Goal: Navigation & Orientation: Find specific page/section

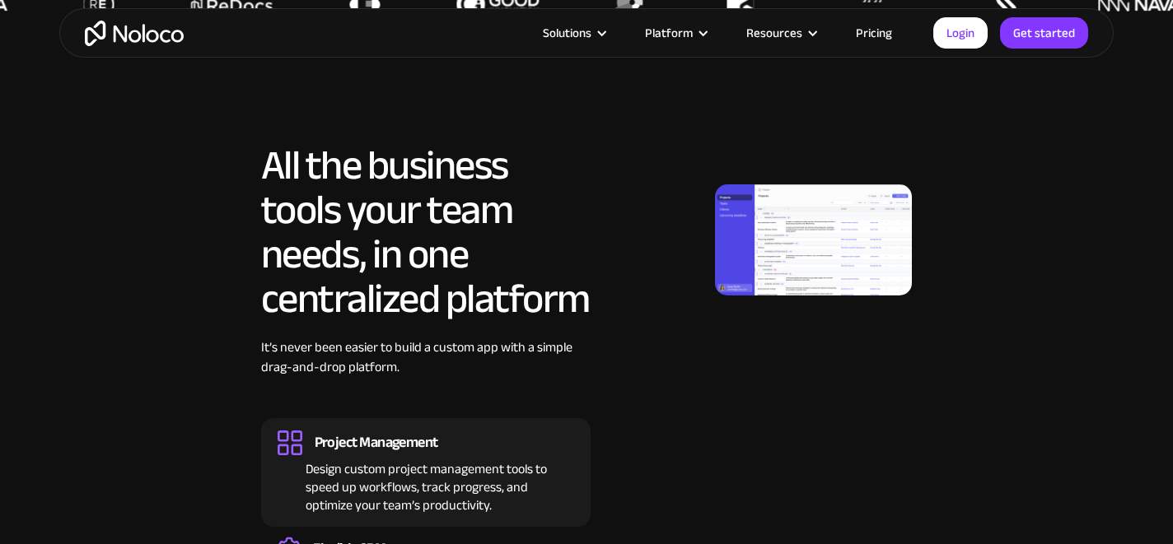
scroll to position [1582, 0]
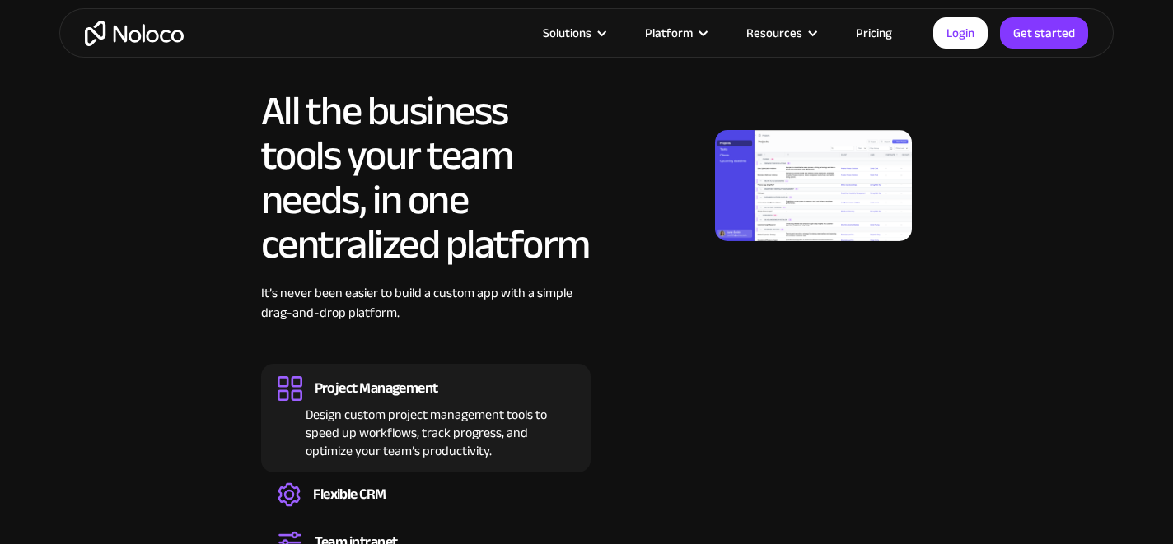
click at [878, 40] on link "Pricing" at bounding box center [873, 32] width 77 height 21
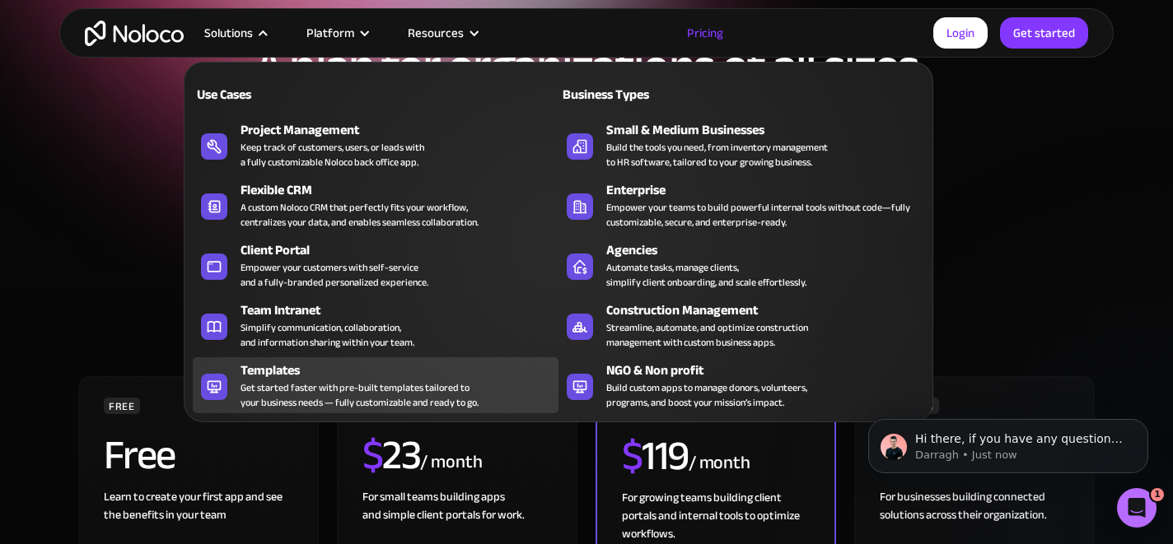
click at [454, 399] on div "Get started faster with pre-built templates tailored to your business needs — f…" at bounding box center [359, 395] width 238 height 30
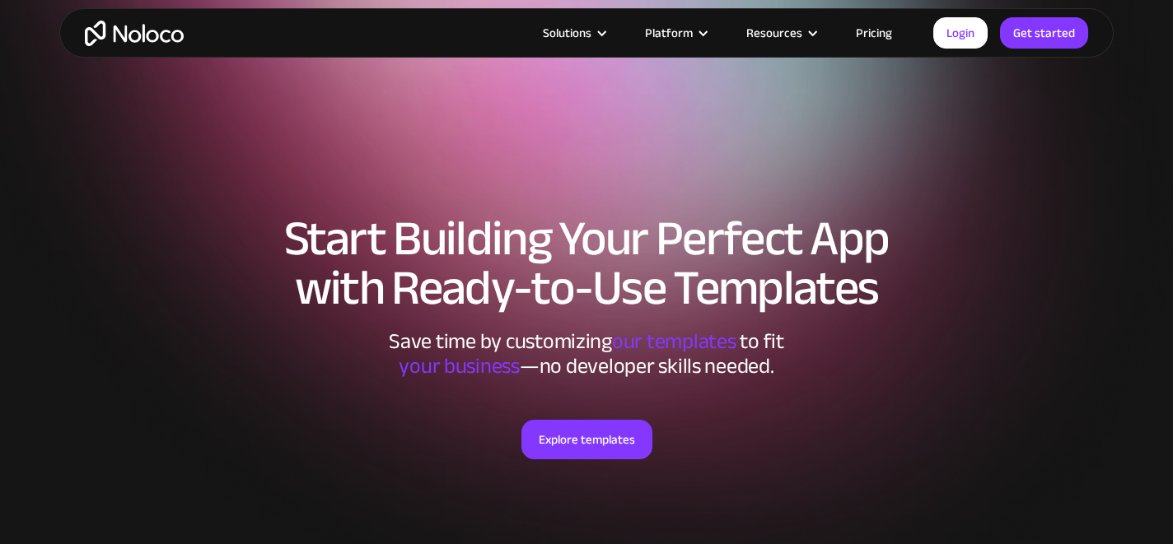
scroll to position [348, 0]
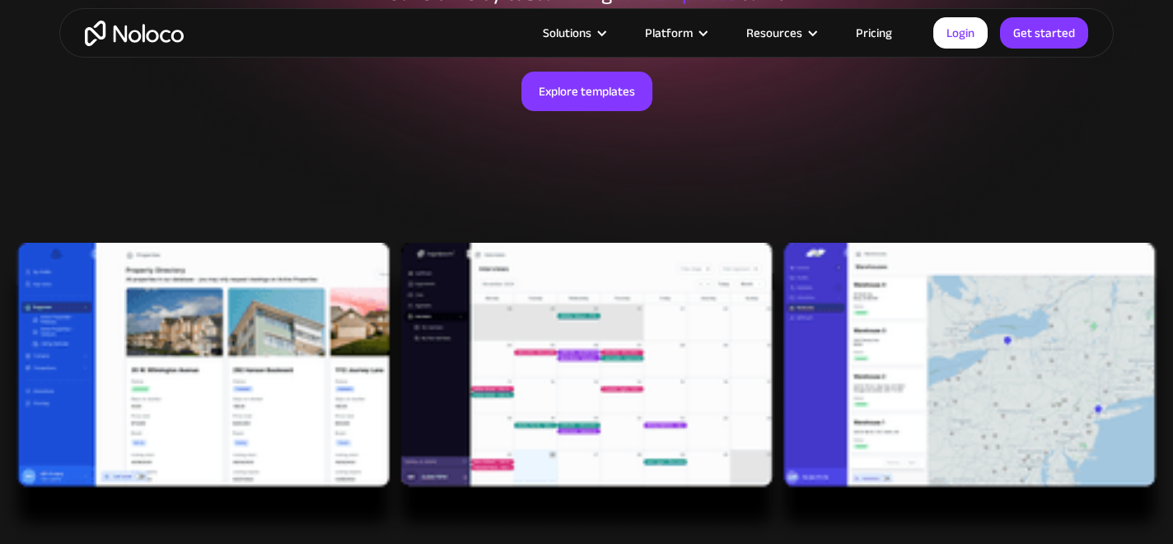
click at [577, 126] on div "Explore templates" at bounding box center [586, 111] width 1021 height 163
click at [577, 100] on link "Explore templates" at bounding box center [586, 92] width 131 height 40
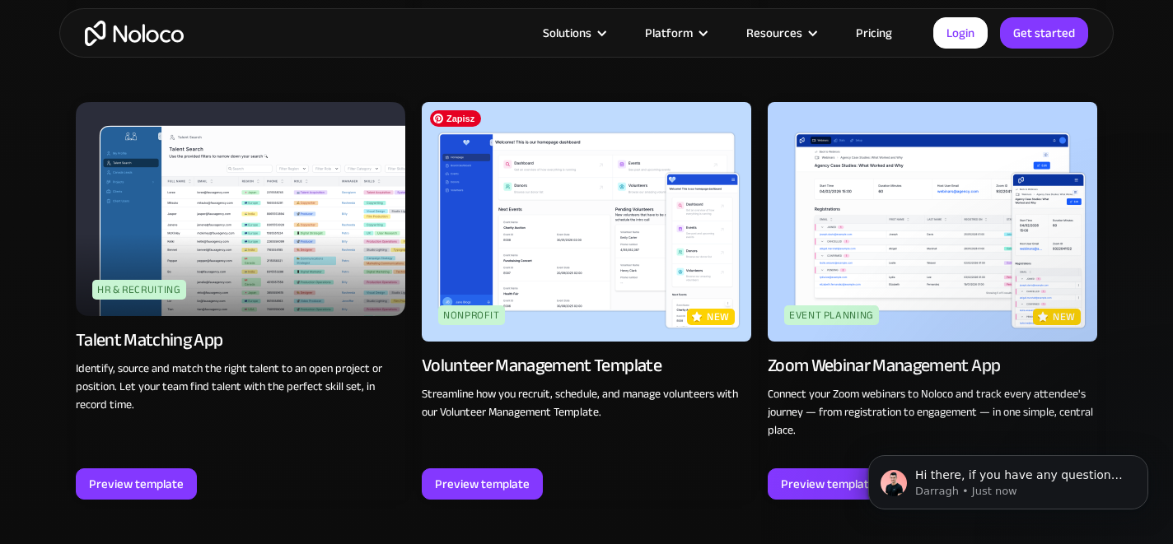
scroll to position [3426, 0]
